Goal: Task Accomplishment & Management: Complete application form

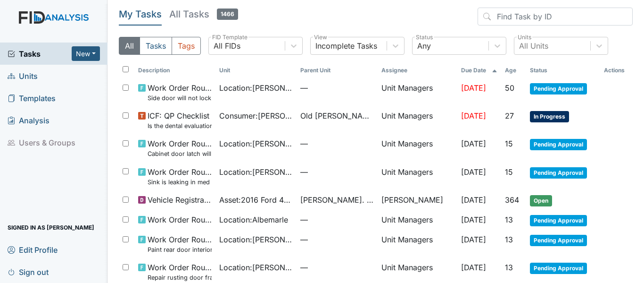
click at [32, 73] on span "Units" at bounding box center [23, 75] width 30 height 15
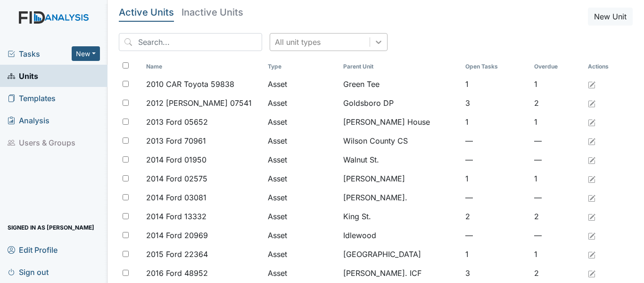
click at [376, 42] on icon at bounding box center [379, 42] width 6 height 3
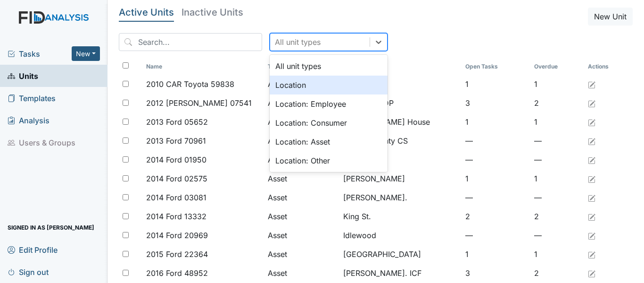
click at [282, 80] on div "Location" at bounding box center [329, 84] width 118 height 19
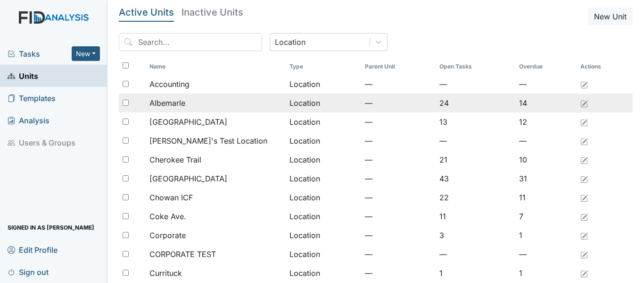
click at [191, 102] on div "Albemarle" at bounding box center [216, 102] width 133 height 11
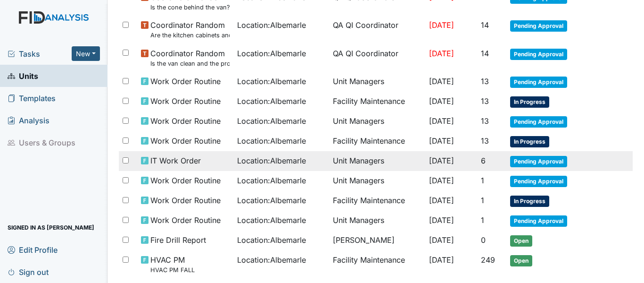
scroll to position [515, 0]
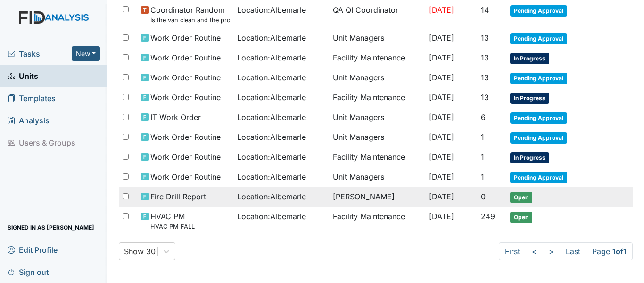
click at [278, 195] on span "Location : [GEOGRAPHIC_DATA]" at bounding box center [271, 196] width 69 height 11
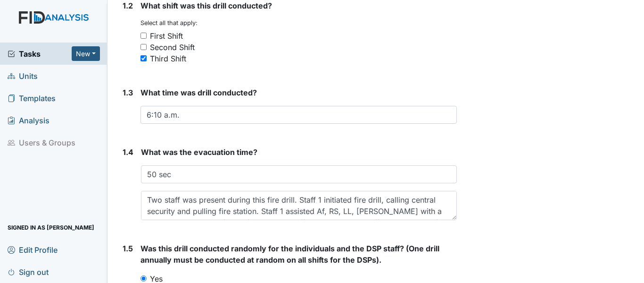
scroll to position [236, 0]
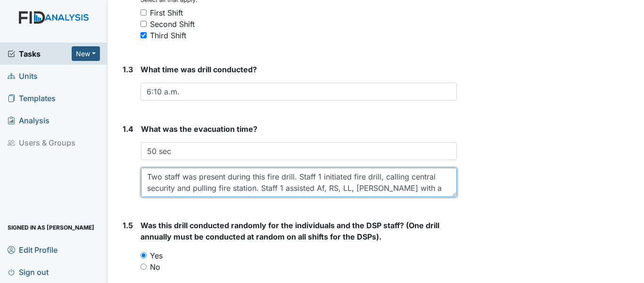
click at [296, 177] on textarea "Two staff was present during this fire drill. Staff 1 initiated fire drill, cal…" at bounding box center [299, 181] width 316 height 29
click at [221, 189] on textarea "Two staff was present during this fire drill. Staff 1 initiated fire drill, cal…" at bounding box center [299, 181] width 316 height 29
click at [183, 189] on textarea "Two staff was present during this fire drill. Staff 1 initiated fire drill, cal…" at bounding box center [299, 181] width 316 height 29
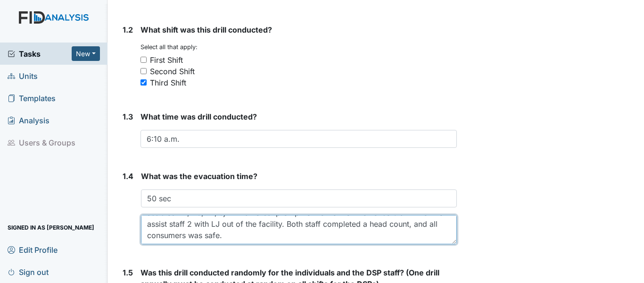
scroll to position [0, 0]
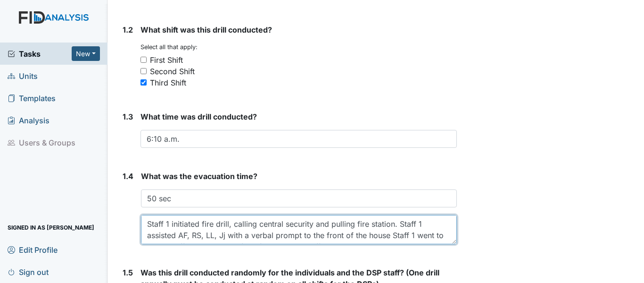
click at [223, 236] on textarea "Two staff was present during this fire drill. Staff 1 initiated fire drill, cal…" at bounding box center [299, 229] width 316 height 29
click at [413, 235] on textarea "Two staff was present during this fire drill. Staff 1 initiated fire drill, cal…" at bounding box center [299, 229] width 316 height 29
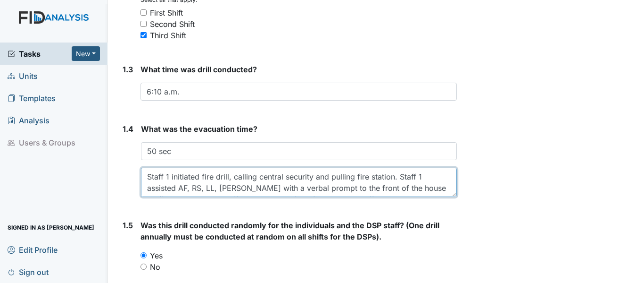
scroll to position [23, 0]
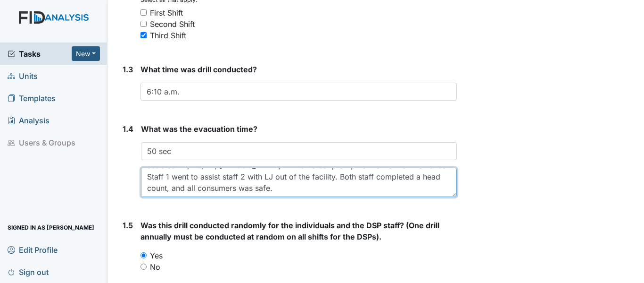
click at [295, 177] on textarea "Two staff was present during this fire drill. Staff 1 initiated fire drill, cal…" at bounding box center [299, 181] width 316 height 29
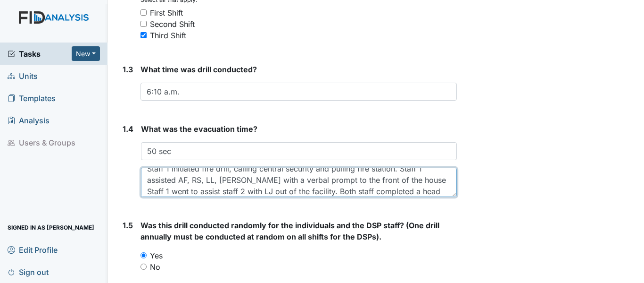
scroll to position [0, 0]
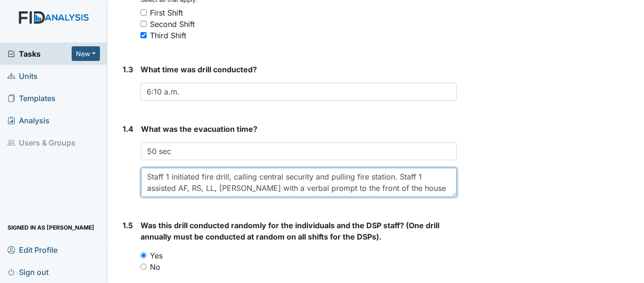
drag, startPoint x: 398, startPoint y: 176, endPoint x: 403, endPoint y: 175, distance: 5.5
click at [399, 176] on textarea "Two staff was present during this fire drill. Staff 1 initiated fire drill, cal…" at bounding box center [299, 181] width 316 height 29
click at [160, 187] on textarea "Two staff was present during this fire drill. Staff 1 initiated fire drill, cal…" at bounding box center [299, 181] width 316 height 29
click at [343, 187] on textarea "Two staff was present during this fire drill. Staff 1 initiated fire drill, cal…" at bounding box center [299, 181] width 316 height 29
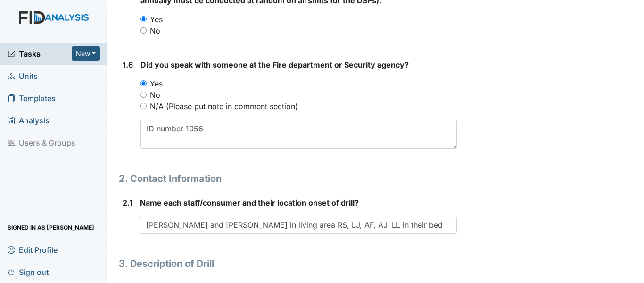
scroll to position [330, 0]
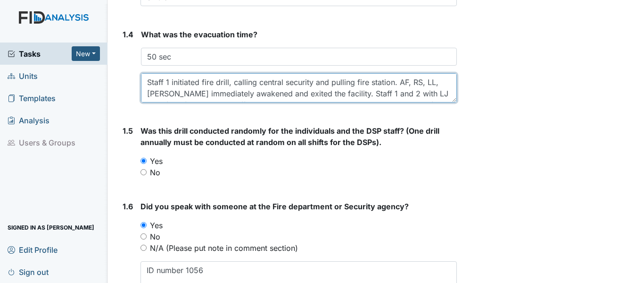
click at [369, 92] on textarea "Two staff was present during this fire drill. Staff 1 initiated fire drill, cal…" at bounding box center [299, 87] width 316 height 29
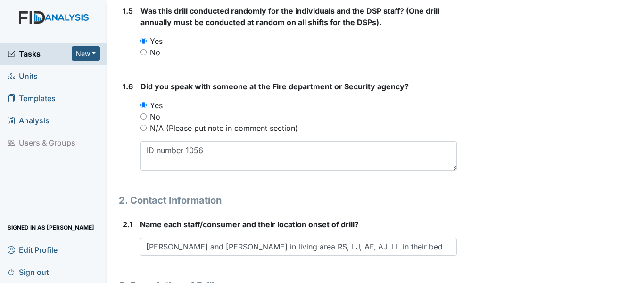
scroll to position [472, 0]
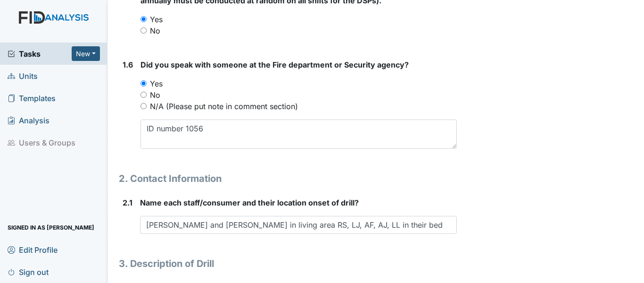
type textarea "Staff 1 initiated fire drill, calling central security and pulling fire station…"
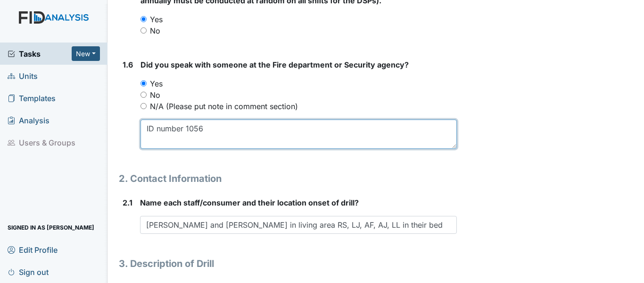
drag, startPoint x: 207, startPoint y: 131, endPoint x: 136, endPoint y: 129, distance: 71.3
click at [136, 129] on div "1.6 Did you speak with someone at the Fire department or Security agency? You m…" at bounding box center [288, 107] width 338 height 97
click at [226, 126] on textarea "ID number 1056" at bounding box center [299, 133] width 317 height 29
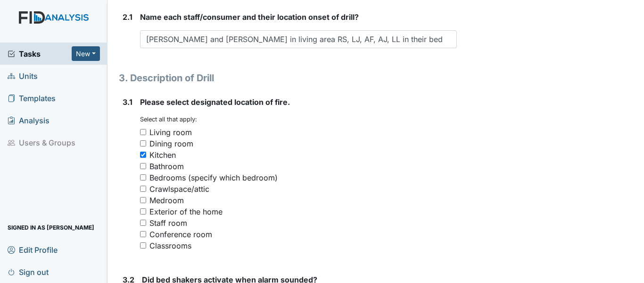
scroll to position [661, 0]
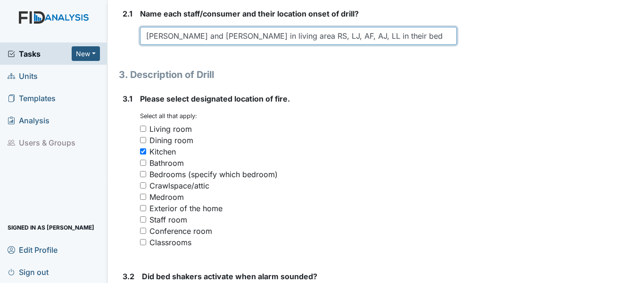
click at [422, 38] on input "Annie Blount and Freita Riddick in living area RS, LJ, AF, AJ, LL in their bed" at bounding box center [298, 36] width 317 height 18
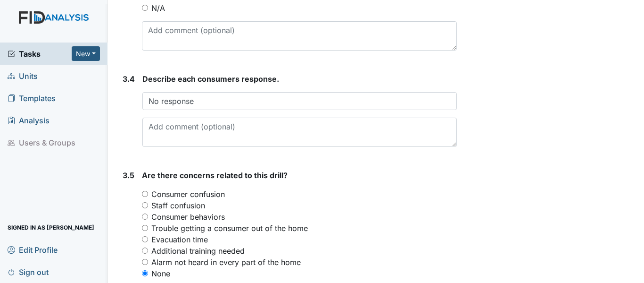
scroll to position [1085, 0]
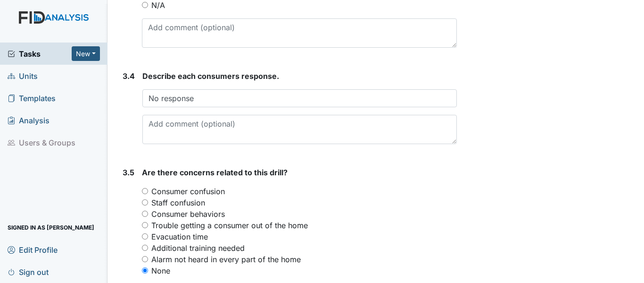
type input "Annie Blount and Freita Riddick in living area RS, LJ, AF, AJ, LL in their bedr…"
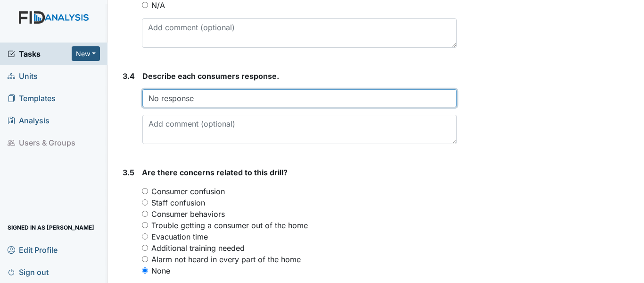
click at [194, 101] on input "No response" at bounding box center [299, 98] width 315 height 18
type input "N"
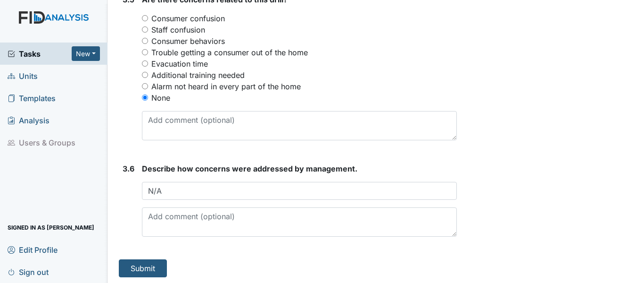
scroll to position [1260, 0]
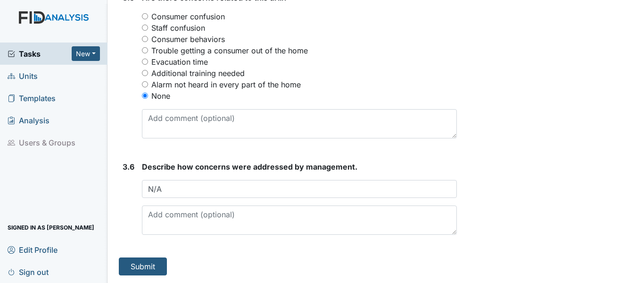
type input "AJ, AF, LL and RS immediately awakened and responded to alarm. LJ was still a l…"
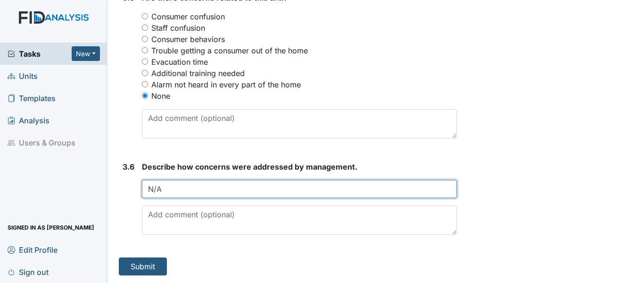
scroll to position [0, 0]
click at [169, 191] on input "N/A" at bounding box center [299, 189] width 315 height 18
type input "N"
type input "No concerns observed or noted"
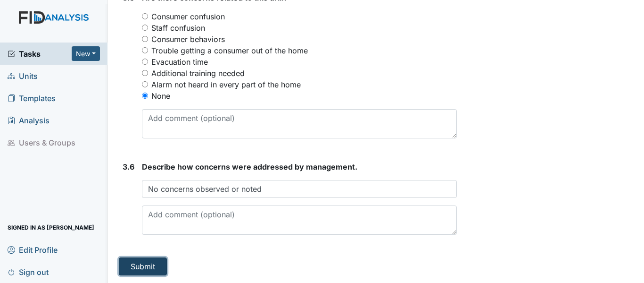
click at [161, 262] on button "Submit" at bounding box center [143, 266] width 48 height 18
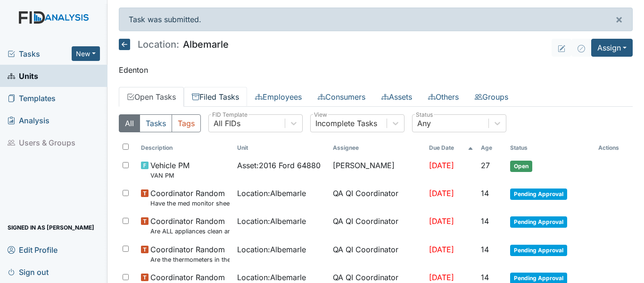
click at [218, 97] on link "Filed Tasks" at bounding box center [215, 97] width 63 height 20
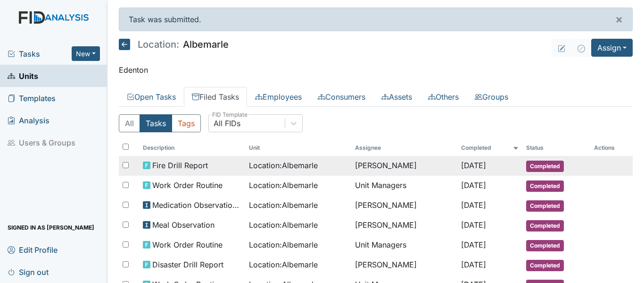
click at [268, 167] on span "Location : [GEOGRAPHIC_DATA]" at bounding box center [283, 164] width 69 height 11
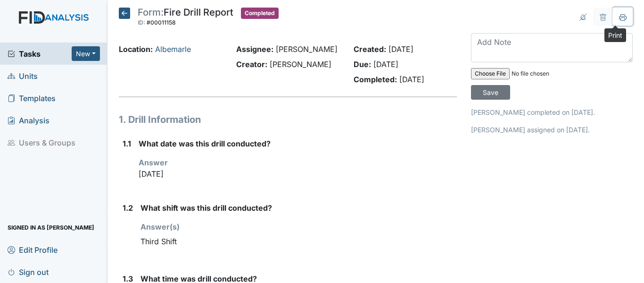
click at [621, 18] on icon at bounding box center [623, 18] width 5 height 3
